Goal: Information Seeking & Learning: Learn about a topic

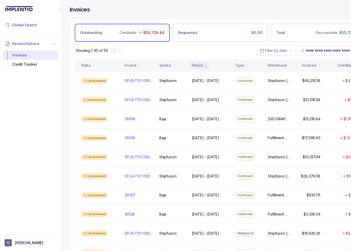
click at [51, 27] on li "Global Search" at bounding box center [30, 24] width 55 height 11
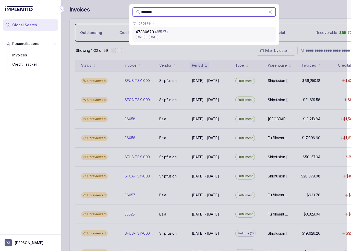
type input "********"
click at [163, 35] on p "[DATE] - [DATE]" at bounding box center [203, 36] width 137 height 5
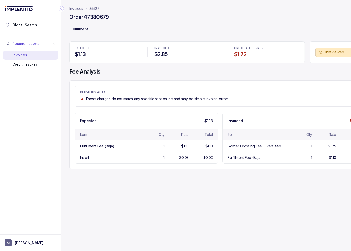
click at [60, 9] on icon "Collapse Icon" at bounding box center [61, 8] width 5 height 5
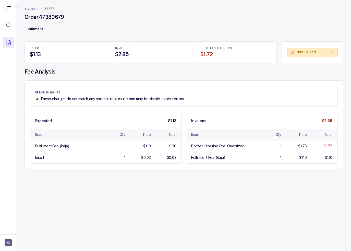
click at [136, 184] on div "Invoices 35527 Order 47380679 Fulfillment EXPECTED $1.13 INVOICED $2.85 CREDITA…" at bounding box center [181, 125] width 331 height 251
click at [137, 182] on div "Invoices 35527 Order 47380679 Fulfillment EXPECTED $1.13 INVOICED $2.85 CREDITA…" at bounding box center [181, 125] width 331 height 251
drag, startPoint x: 141, startPoint y: 78, endPoint x: 133, endPoint y: 76, distance: 7.5
click at [141, 78] on div "EXPECTED $1.13 INVOICED $2.85 CREDITABLE ERRORS $1.72 Unreviewed Fee Analysis E…" at bounding box center [183, 105] width 318 height 128
click at [56, 16] on h4 "Order 47380679" at bounding box center [44, 17] width 40 height 7
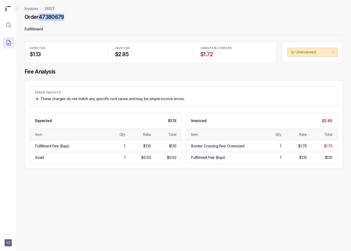
click at [56, 16] on h4 "Order 47380679" at bounding box center [44, 17] width 40 height 7
copy h4 "47380679"
drag, startPoint x: 153, startPoint y: 201, endPoint x: 125, endPoint y: 195, distance: 28.3
click at [153, 201] on div "Invoices 35527 Order 47380679 Fulfillment EXPECTED $1.13 INVOICED $2.85 CREDITA…" at bounding box center [181, 125] width 331 height 251
click at [10, 23] on icon "Menu Icon Button MagnifyingGlassIcon" at bounding box center [9, 25] width 6 height 6
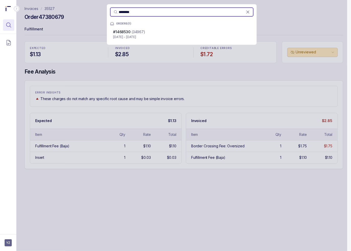
click at [136, 28] on div "#1468530 (34967) [DATE] - [DATE]" at bounding box center [181, 34] width 143 height 14
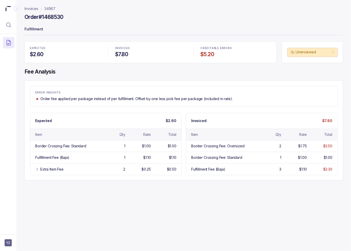
click at [202, 216] on div "Invoices 34967 Order #1468530 Fulfillment EXPECTED $2.60 INVOICED $7.80 CREDITA…" at bounding box center [181, 125] width 331 height 251
drag, startPoint x: 101, startPoint y: 167, endPoint x: 106, endPoint y: 171, distance: 5.8
click at [101, 167] on div "Extra Item Fee 2 $0.25 $0.50" at bounding box center [105, 168] width 151 height 11
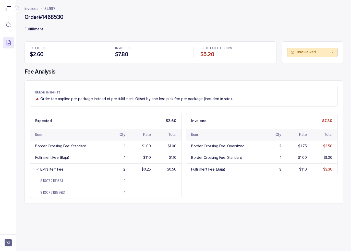
click at [202, 229] on div "Invoices 34967 Order #1468530 Fulfillment EXPECTED $2.60 INVOICED $7.80 CREDITA…" at bounding box center [181, 125] width 331 height 251
click at [202, 223] on div "Invoices 34967 Order #1468530 Fulfillment EXPECTED $2.60 INVOICED $7.80 CREDITA…" at bounding box center [181, 125] width 331 height 251
click at [52, 17] on h4 "Order #1468530" at bounding box center [43, 17] width 39 height 7
copy h4 "1468530"
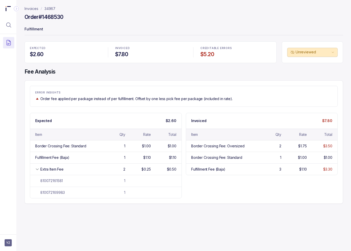
click at [50, 5] on header "Invoices 34967 Order #1468530 Fulfillment" at bounding box center [183, 20] width 318 height 41
drag, startPoint x: 52, startPoint y: 7, endPoint x: 55, endPoint y: 8, distance: 3.9
click at [52, 7] on p "34967" at bounding box center [49, 8] width 11 height 5
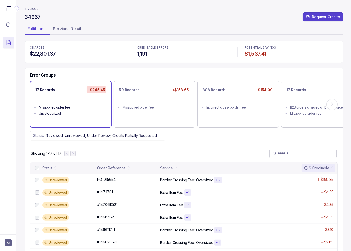
click at [283, 151] on input "search" at bounding box center [305, 153] width 56 height 5
paste input "*******"
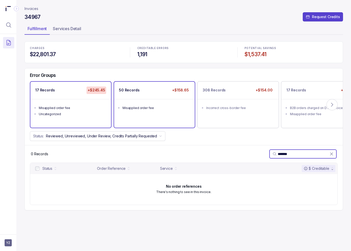
type input "*******"
click at [166, 109] on div "Misapplied order fee" at bounding box center [155, 107] width 67 height 5
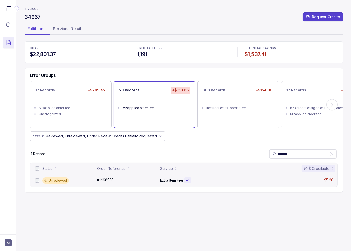
click at [85, 181] on div "Unreviewed" at bounding box center [68, 180] width 52 height 6
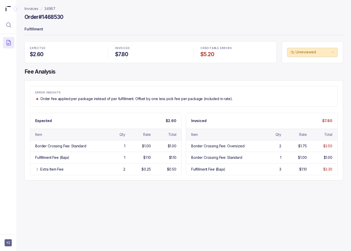
click at [93, 97] on p "Order fee applied per package instead of per fulfillment. Offset by one less pi…" at bounding box center [136, 98] width 192 height 5
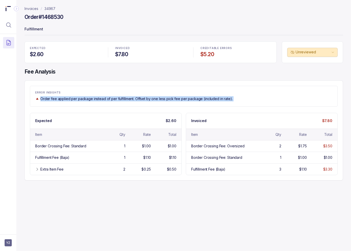
click at [93, 97] on p "Order fee applied per package instead of per fulfillment. Offset by one less pi…" at bounding box center [136, 98] width 192 height 5
copy p "Order fee applied per package instead of per fulfillment. Offset by one less pi…"
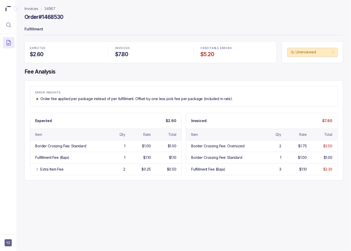
click at [74, 61] on div "EXPECTED $2.60 INVOICED $7.80 CREDITABLE ERRORS $5.20" at bounding box center [150, 52] width 252 height 22
click at [35, 10] on p "Invoices" at bounding box center [31, 8] width 14 height 5
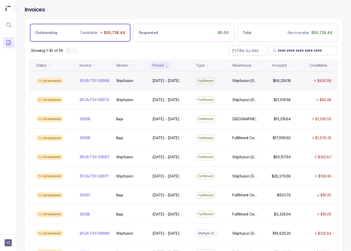
click at [87, 83] on div "Unreviewed SFUS-TSY-00068 SFUS-TSY-00068 Shipfusion Shipfusion [DATE] - [DATE] …" at bounding box center [183, 80] width 307 height 19
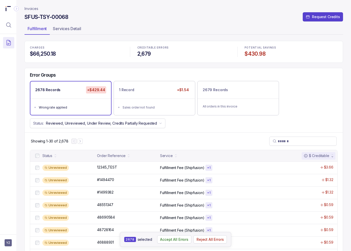
click at [122, 27] on ul "Fulfillment Services Detail" at bounding box center [183, 29] width 318 height 10
click at [23, 83] on div "Invoices SFUS-TSY-00068 Request Credits Fulfillment Services Detail CHARGES $66…" at bounding box center [181, 125] width 331 height 251
click at [108, 29] on ul "Fulfillment Services Detail" at bounding box center [183, 29] width 318 height 10
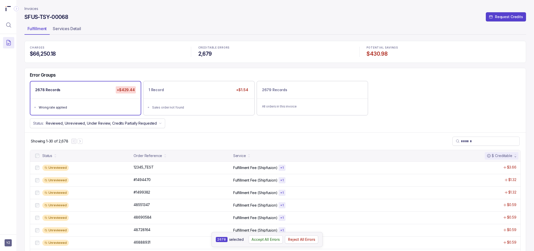
click at [159, 33] on ul "Fulfillment Services Detail" at bounding box center [275, 29] width 502 height 10
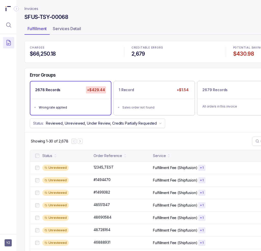
click at [156, 131] on div "Error Groups 2678 Records +$429.44 Wrong rate applied 1 Record +$1.54 Sales ord…" at bounding box center [175, 100] width 301 height 64
